Goal: Task Accomplishment & Management: Use online tool/utility

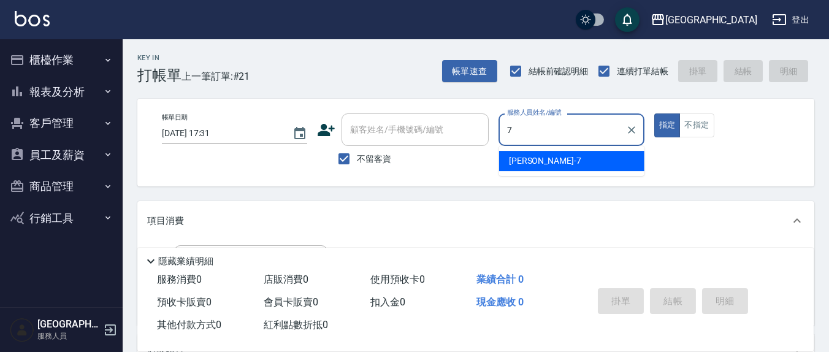
type input "劉佩怡-7"
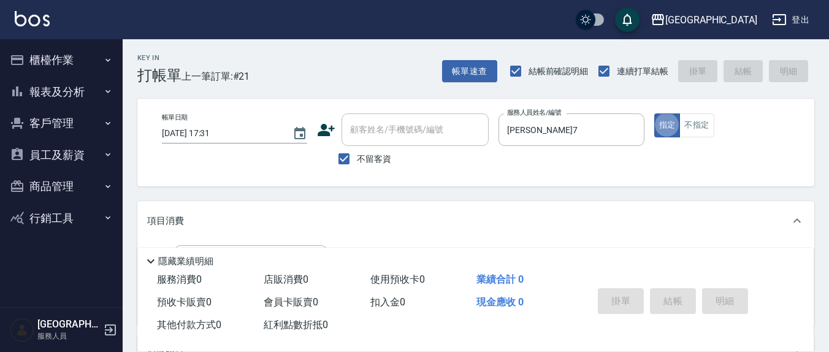
type button "true"
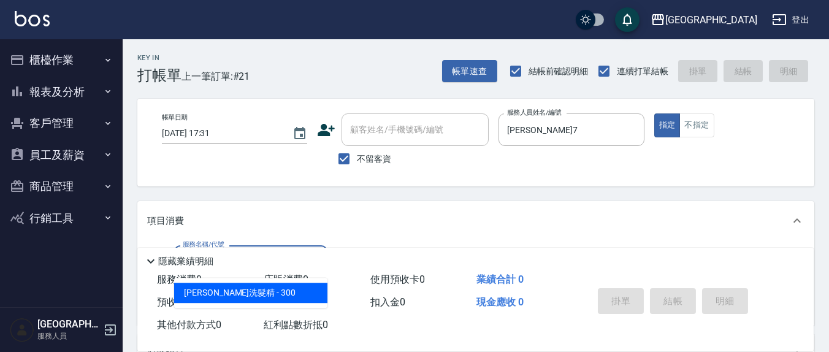
type input "歐娜洗髮精(210)"
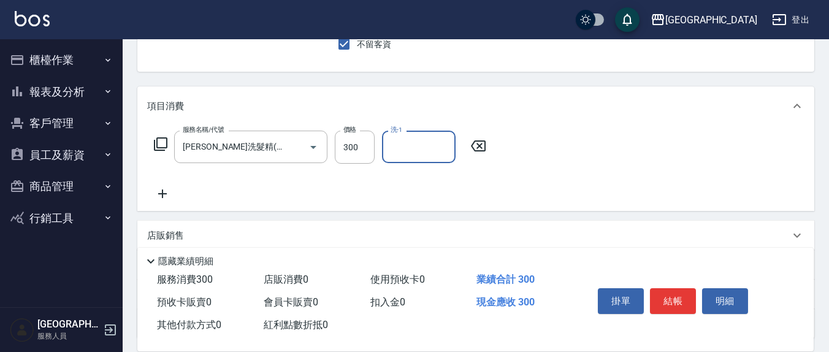
scroll to position [128, 0]
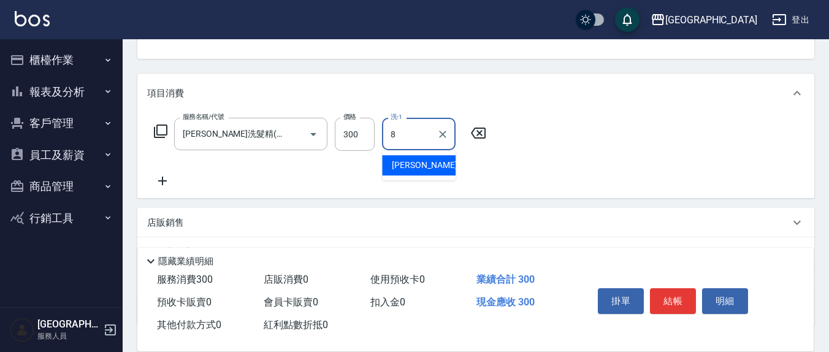
type input "林育萱-8"
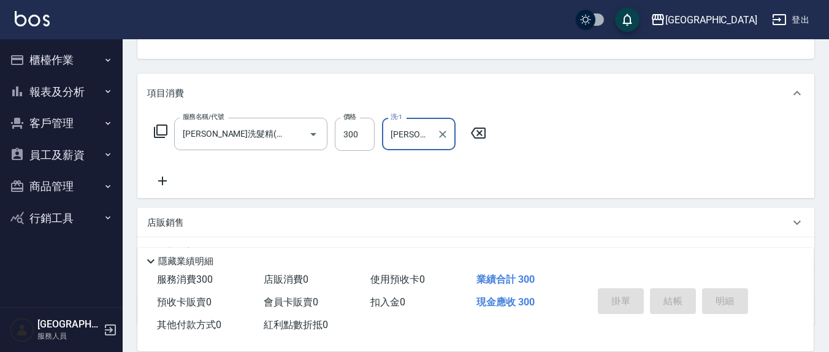
type input "2025/10/06 18:26"
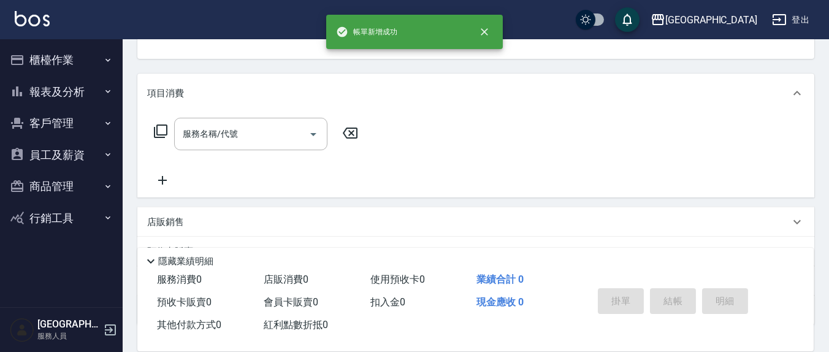
scroll to position [118, 0]
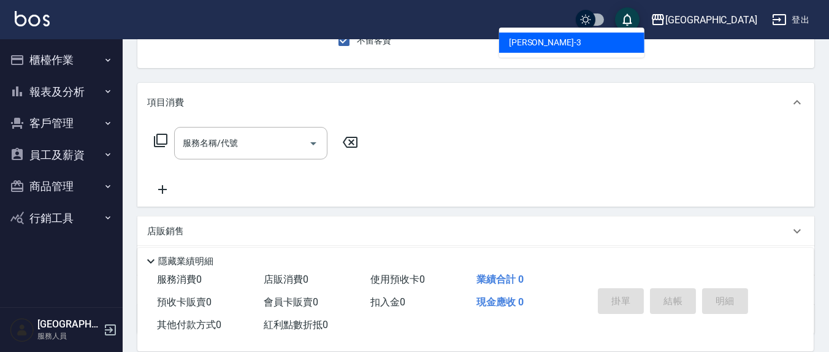
type input "游雅淇-3"
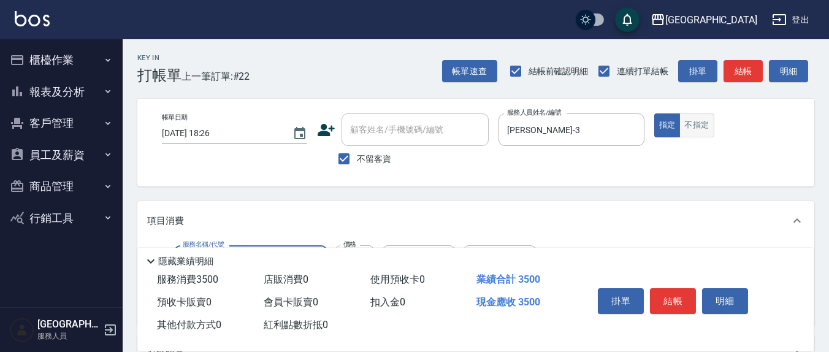
scroll to position [0, 0]
type input "完美套餐3500(316)"
click at [689, 116] on button "不指定" at bounding box center [696, 125] width 34 height 24
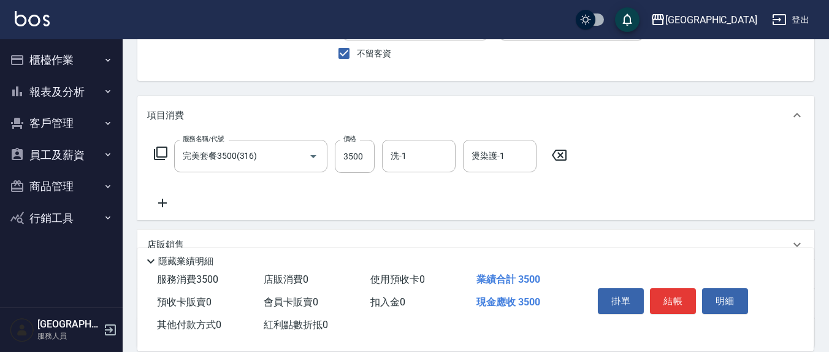
scroll to position [128, 0]
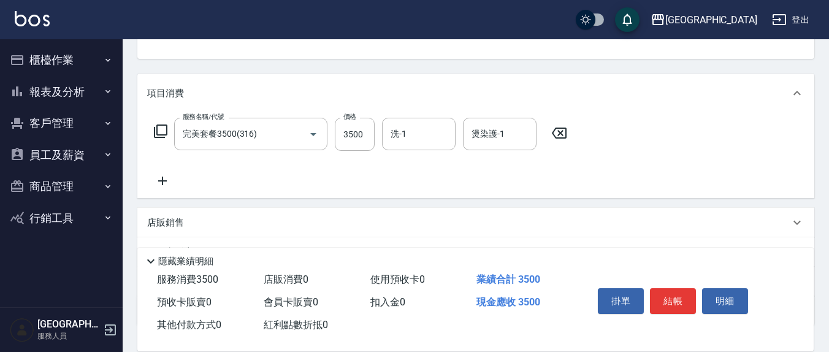
click at [551, 129] on icon at bounding box center [559, 133] width 31 height 15
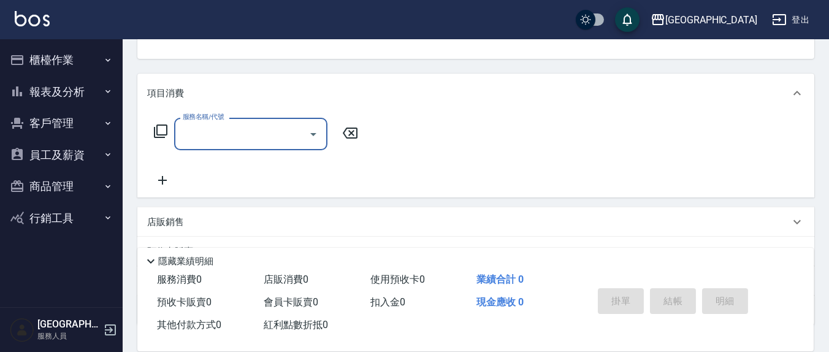
click at [258, 136] on input "服務名稱/代號" at bounding box center [242, 133] width 124 height 21
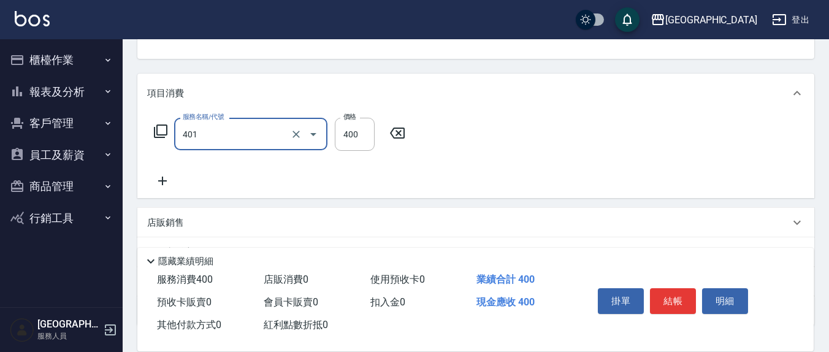
type input "剪髮(401)"
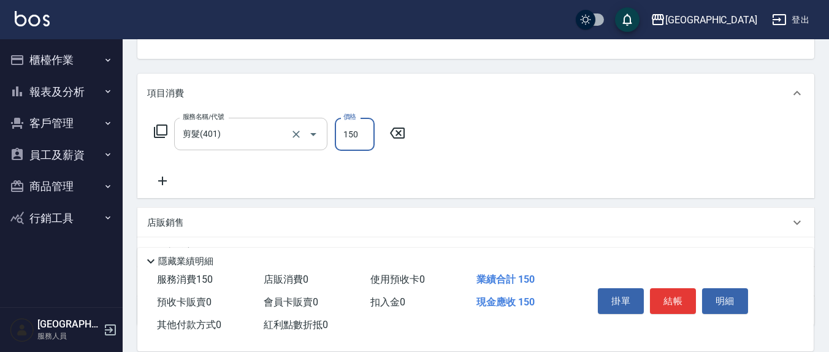
type input "150"
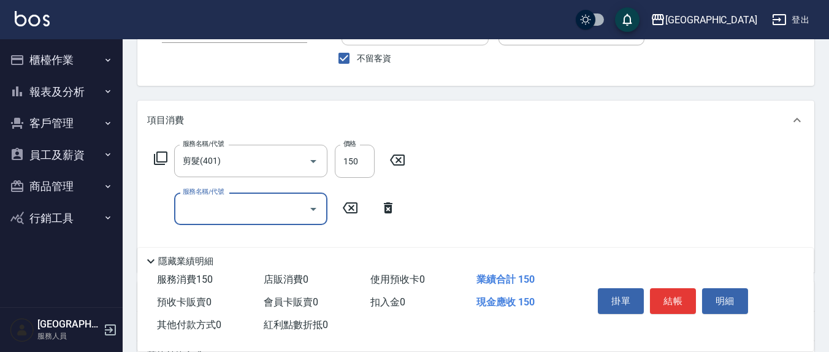
scroll to position [0, 0]
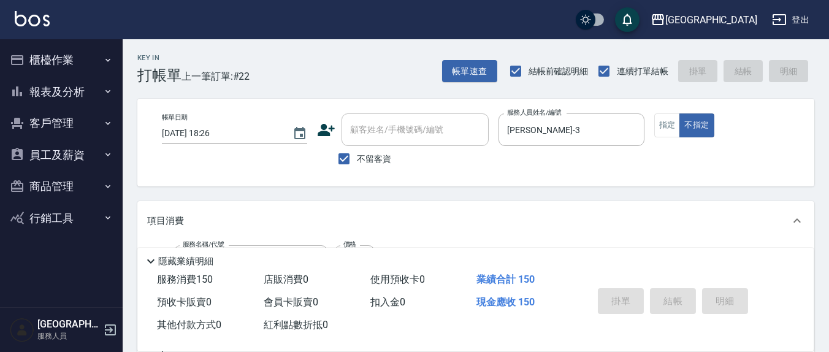
type input "2025/10/06 18:28"
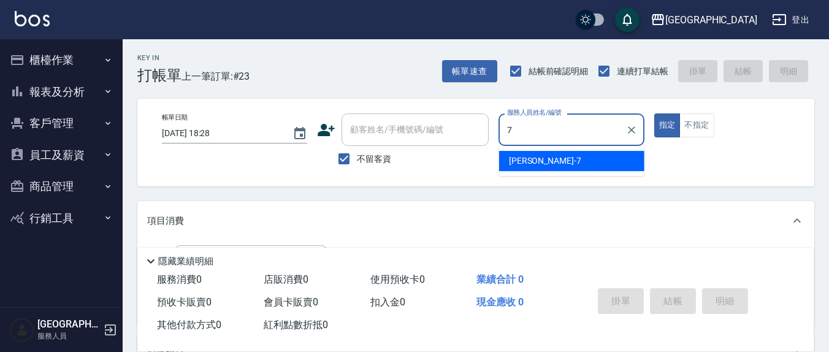
type input "劉佩怡-7"
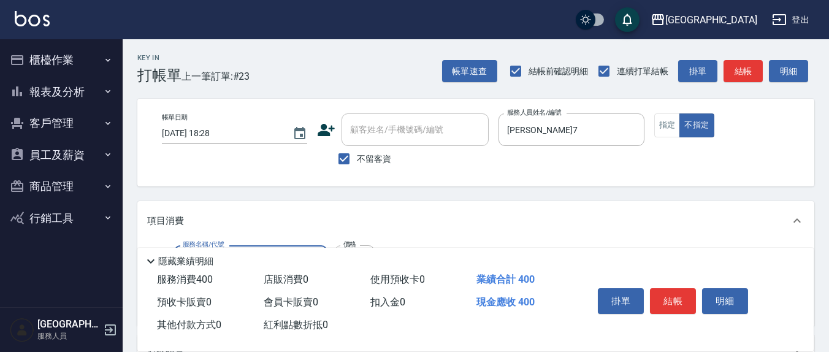
type input "剪髮(401)"
type input "150"
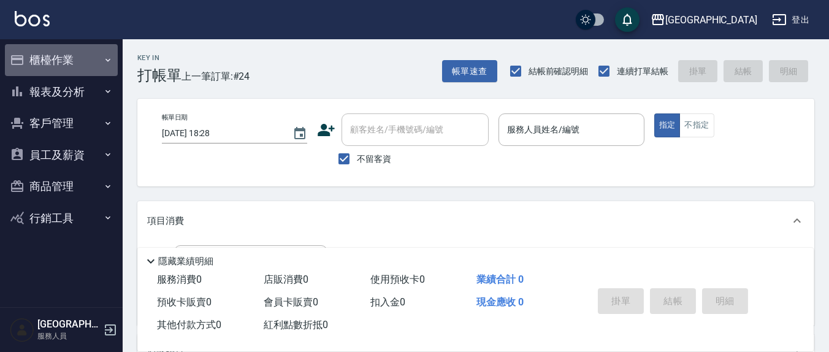
click at [48, 53] on button "櫃檯作業" at bounding box center [61, 60] width 113 height 32
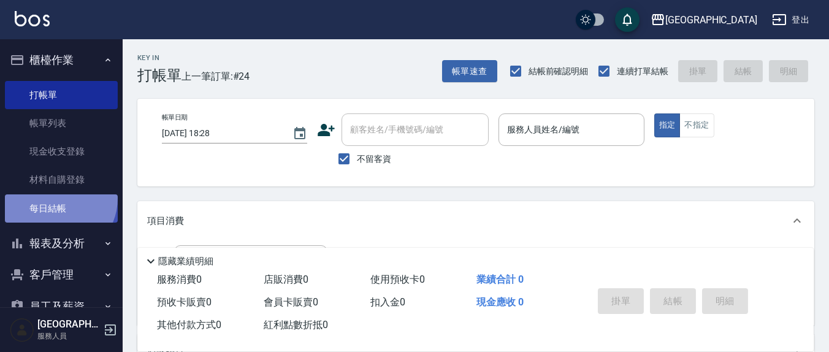
click at [53, 199] on link "每日結帳" at bounding box center [61, 208] width 113 height 28
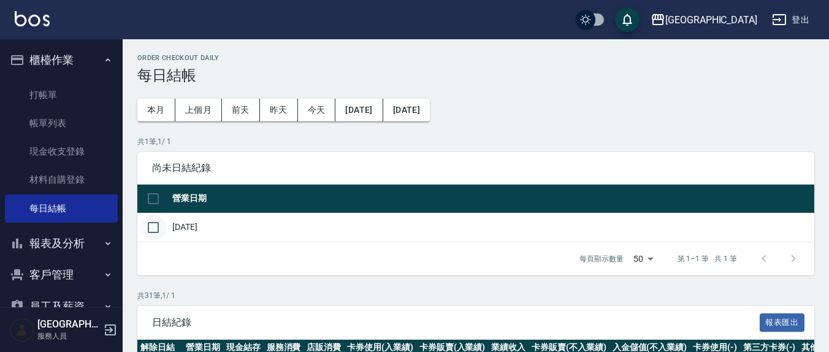
click at [150, 223] on input "checkbox" at bounding box center [153, 228] width 26 height 26
checkbox input "true"
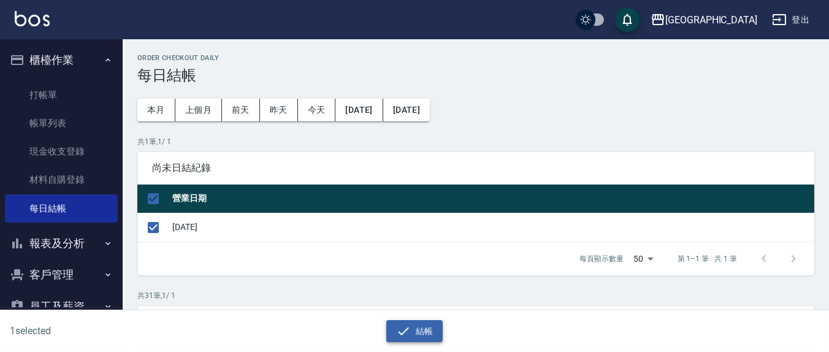
click at [423, 324] on button "結帳" at bounding box center [414, 331] width 57 height 23
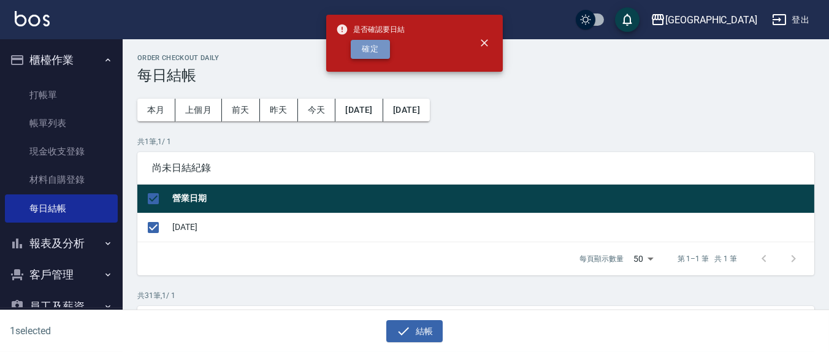
click at [374, 49] on button "確定" at bounding box center [370, 49] width 39 height 19
checkbox input "false"
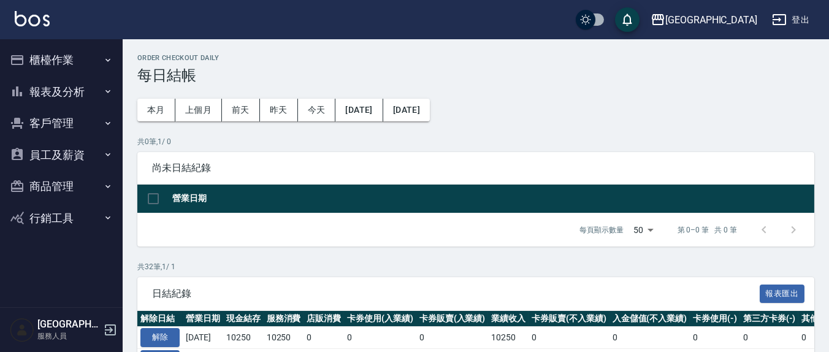
click at [48, 90] on button "報表及分析" at bounding box center [61, 92] width 113 height 32
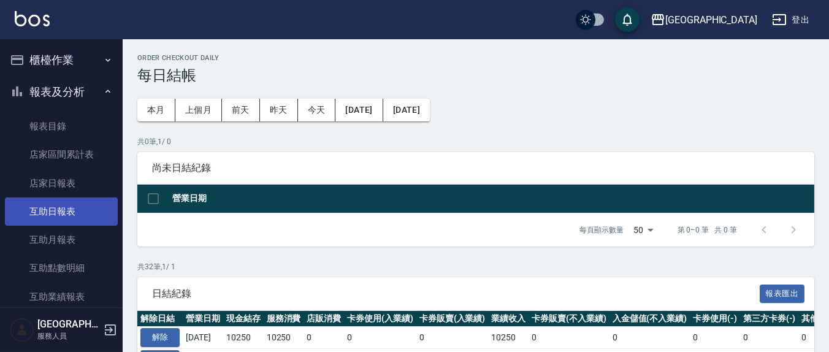
click at [55, 210] on link "互助日報表" at bounding box center [61, 211] width 113 height 28
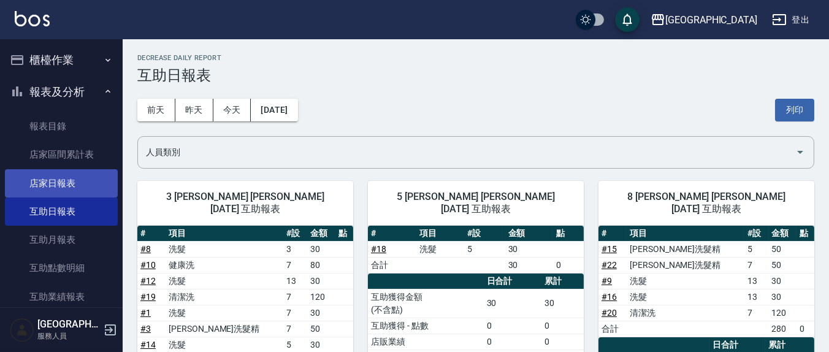
click at [69, 183] on link "店家日報表" at bounding box center [61, 183] width 113 height 28
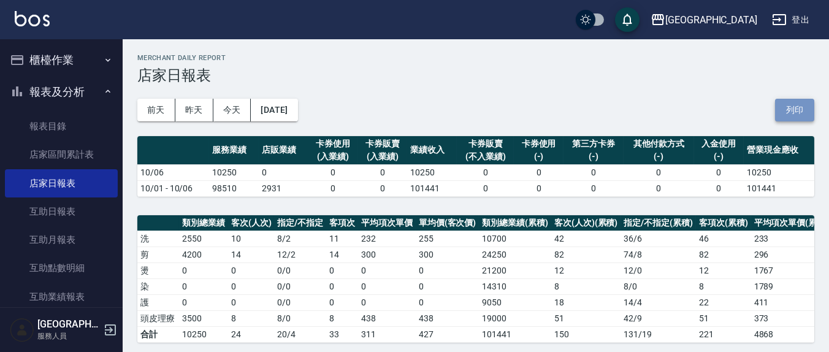
click at [796, 116] on button "列印" at bounding box center [794, 110] width 39 height 23
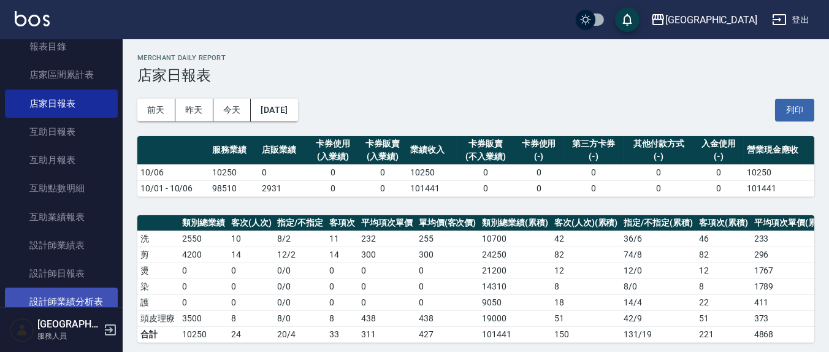
scroll to position [128, 0]
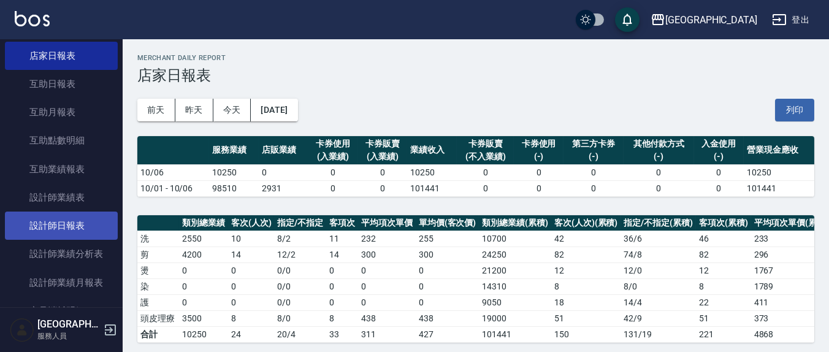
click at [34, 224] on link "設計師日報表" at bounding box center [61, 226] width 113 height 28
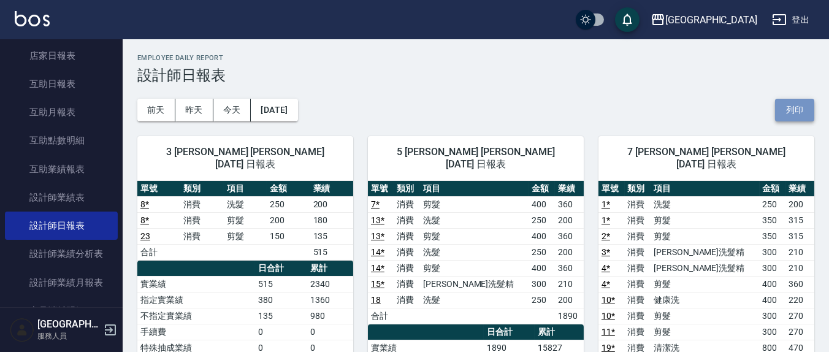
click at [801, 112] on button "列印" at bounding box center [794, 110] width 39 height 23
